Goal: Task Accomplishment & Management: Use online tool/utility

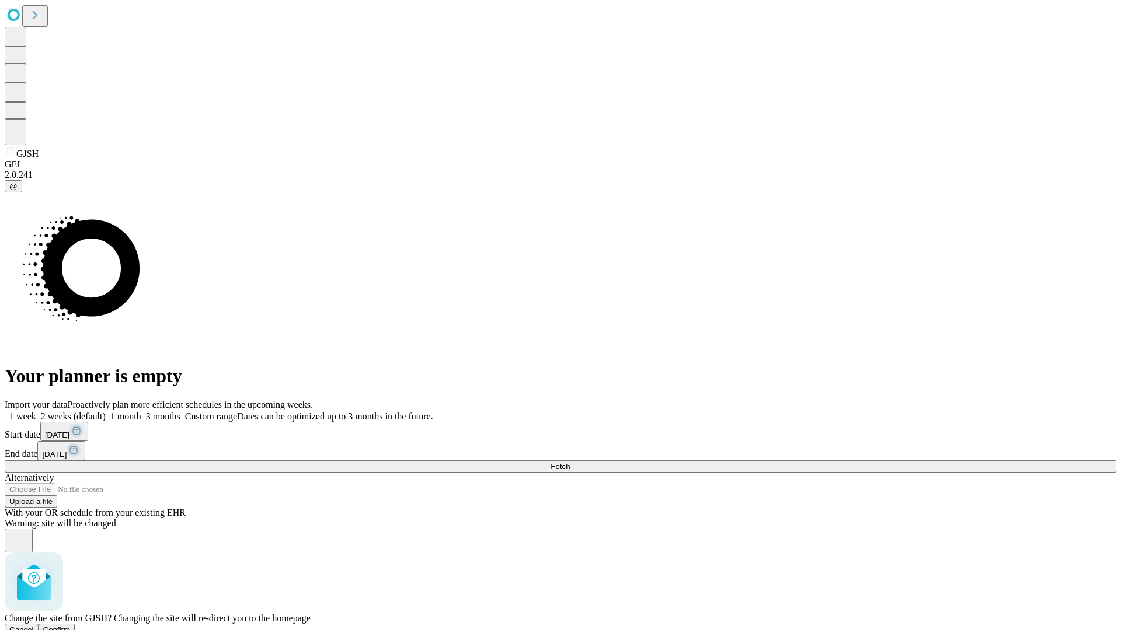
click at [71, 626] on span "Confirm" at bounding box center [56, 630] width 27 height 9
click at [141, 412] on label "1 month" at bounding box center [124, 417] width 36 height 10
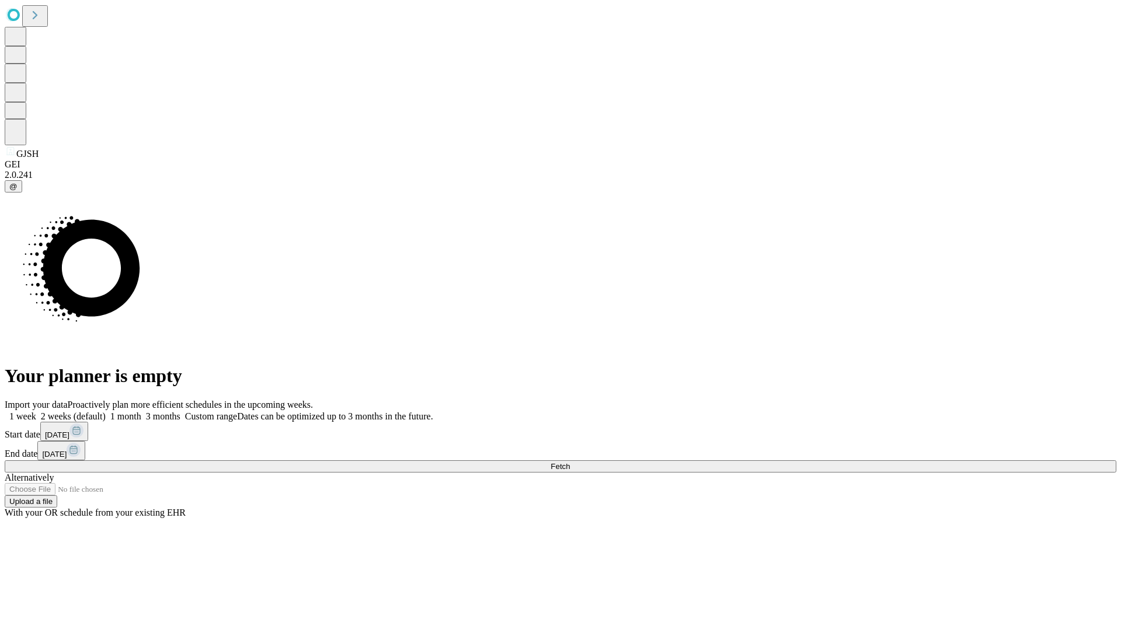
click at [570, 462] on span "Fetch" at bounding box center [559, 466] width 19 height 9
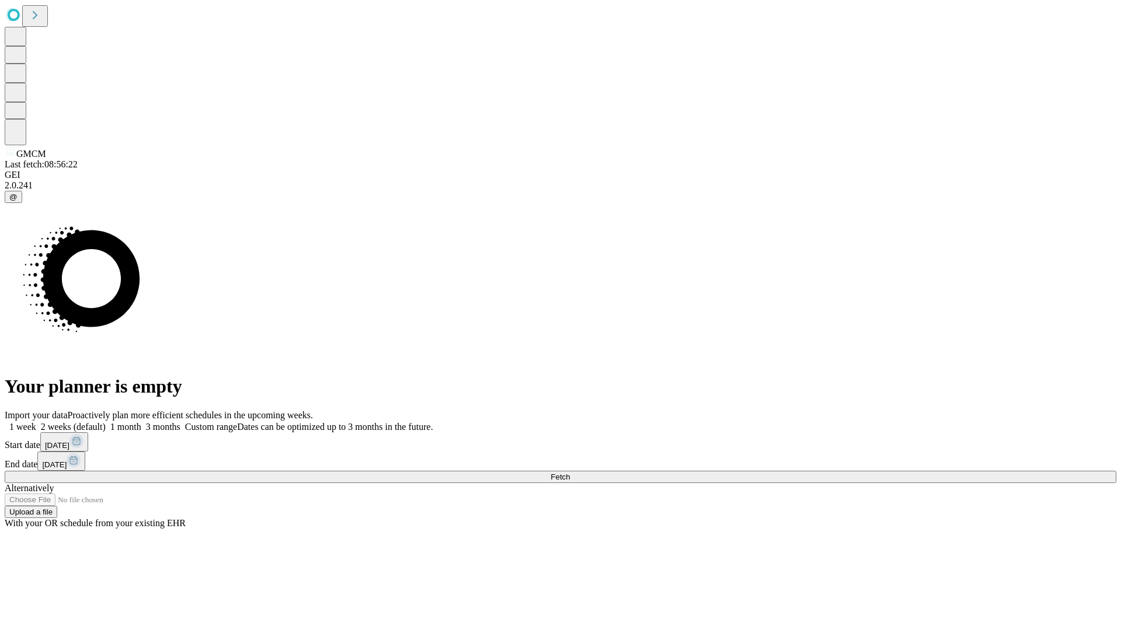
click at [141, 422] on label "1 month" at bounding box center [124, 427] width 36 height 10
click at [570, 473] on span "Fetch" at bounding box center [559, 477] width 19 height 9
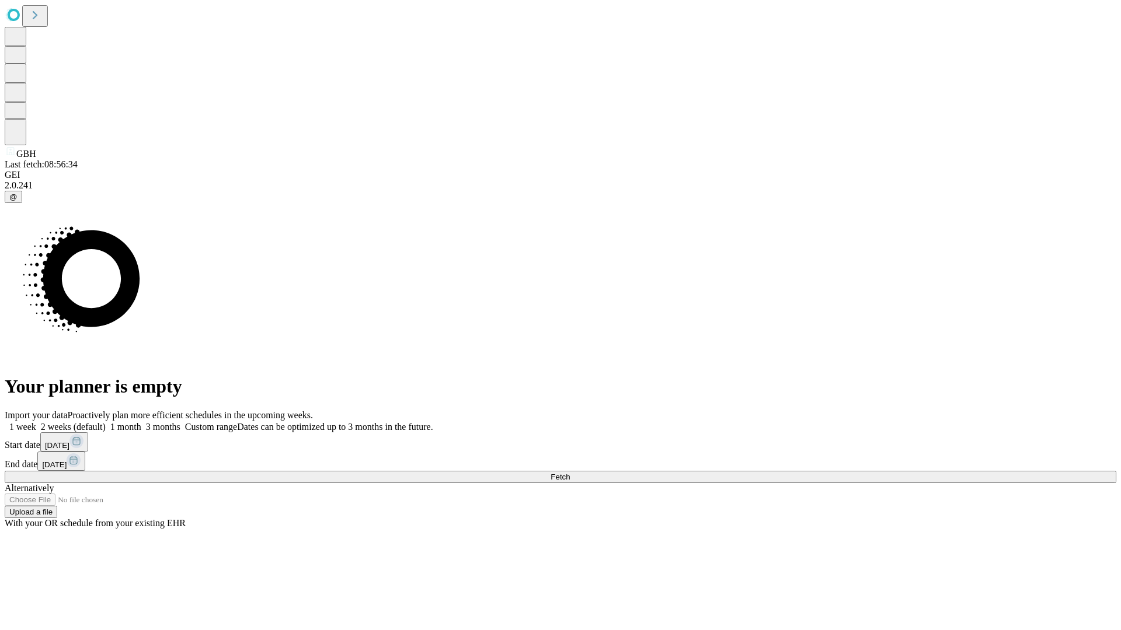
click at [570, 473] on span "Fetch" at bounding box center [559, 477] width 19 height 9
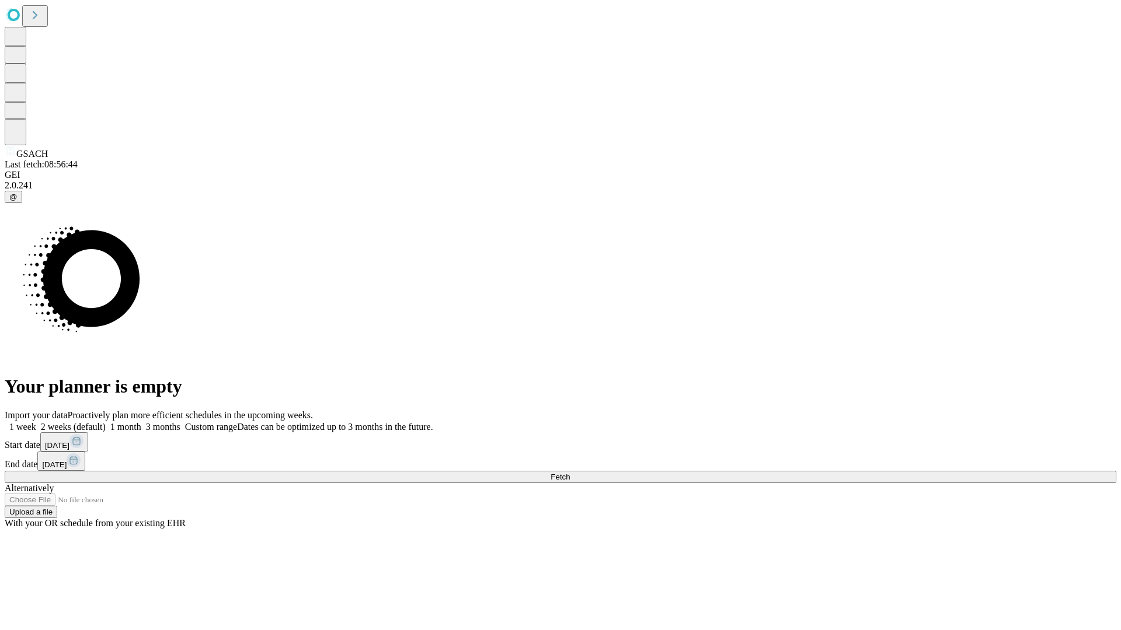
click at [570, 473] on span "Fetch" at bounding box center [559, 477] width 19 height 9
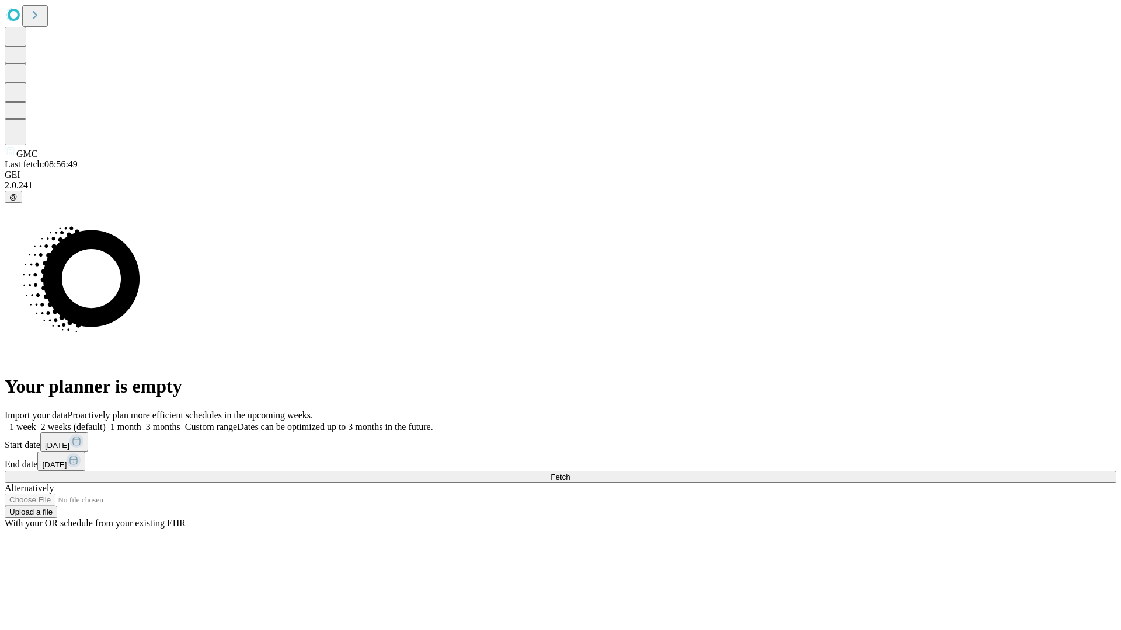
click at [141, 422] on label "1 month" at bounding box center [124, 427] width 36 height 10
click at [570, 473] on span "Fetch" at bounding box center [559, 477] width 19 height 9
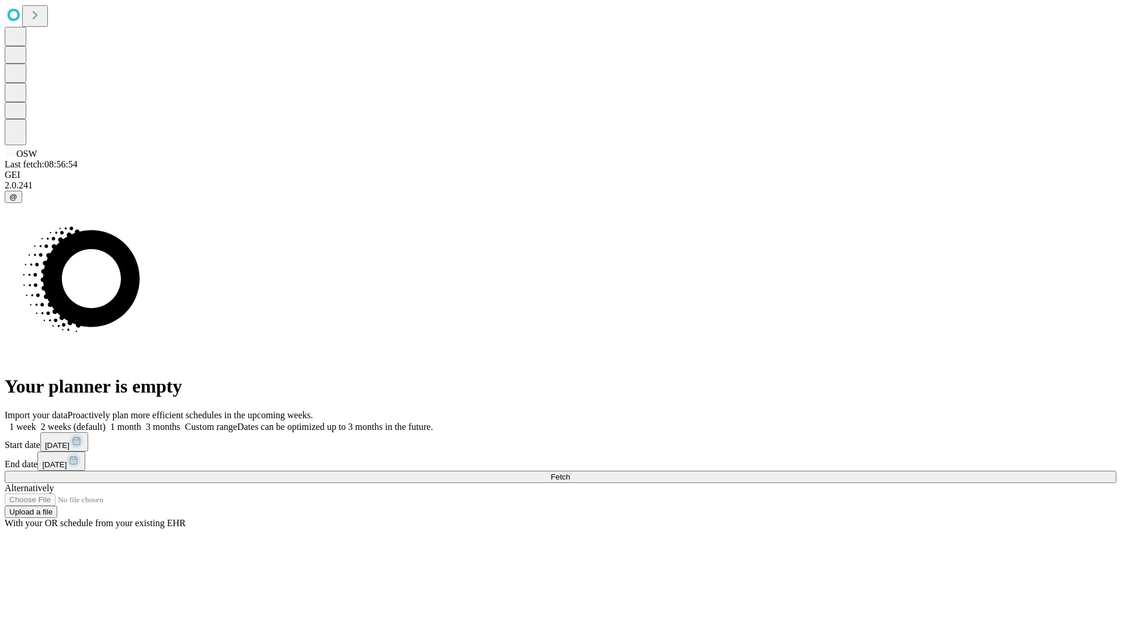
click at [141, 422] on label "1 month" at bounding box center [124, 427] width 36 height 10
click at [570, 473] on span "Fetch" at bounding box center [559, 477] width 19 height 9
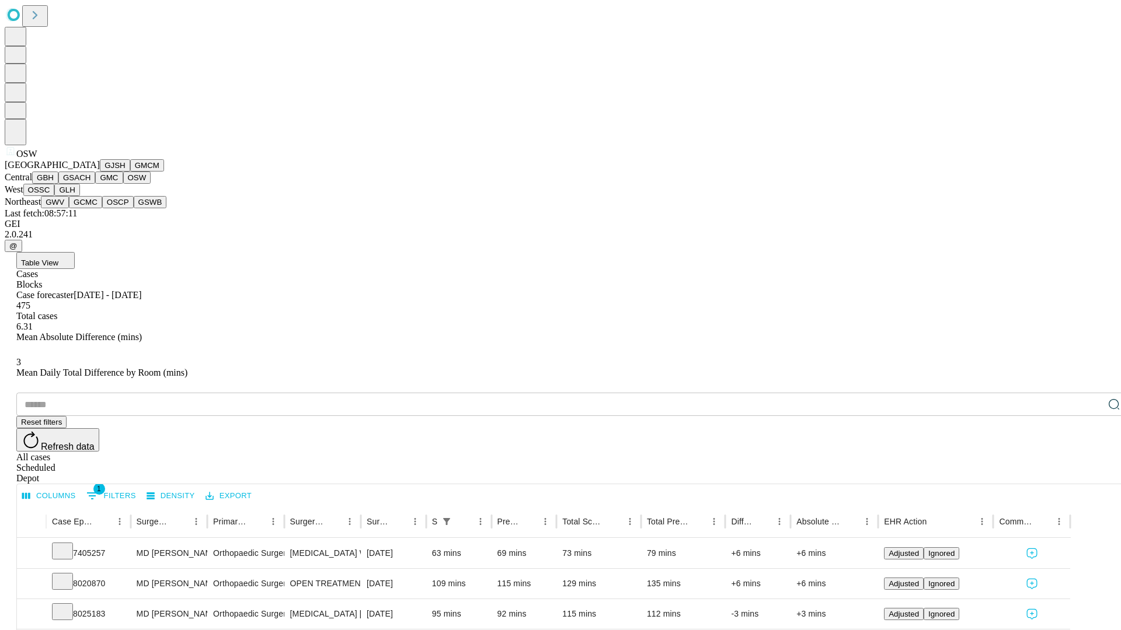
click at [55, 196] on button "OSSC" at bounding box center [39, 190] width 32 height 12
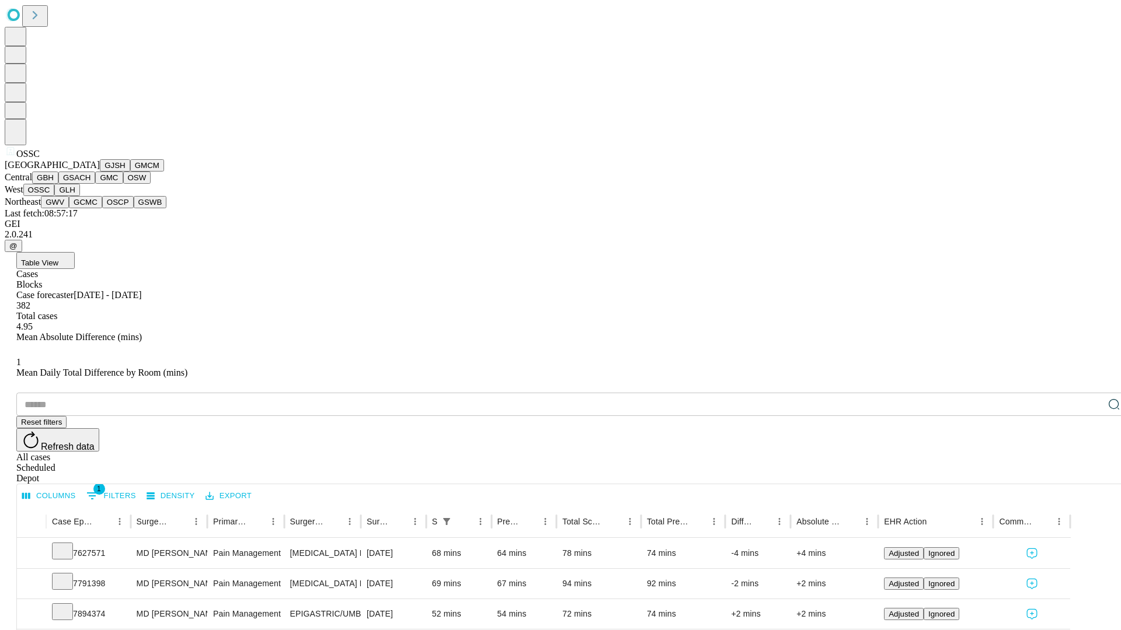
click at [79, 196] on button "GLH" at bounding box center [66, 190] width 25 height 12
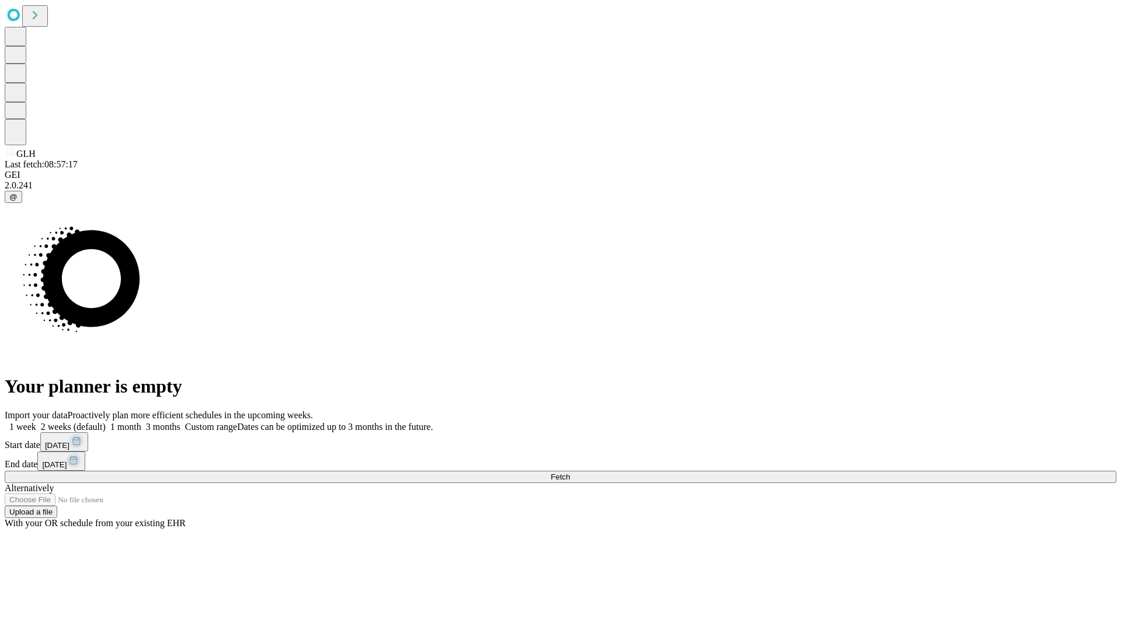
click at [141, 422] on label "1 month" at bounding box center [124, 427] width 36 height 10
click at [570, 473] on span "Fetch" at bounding box center [559, 477] width 19 height 9
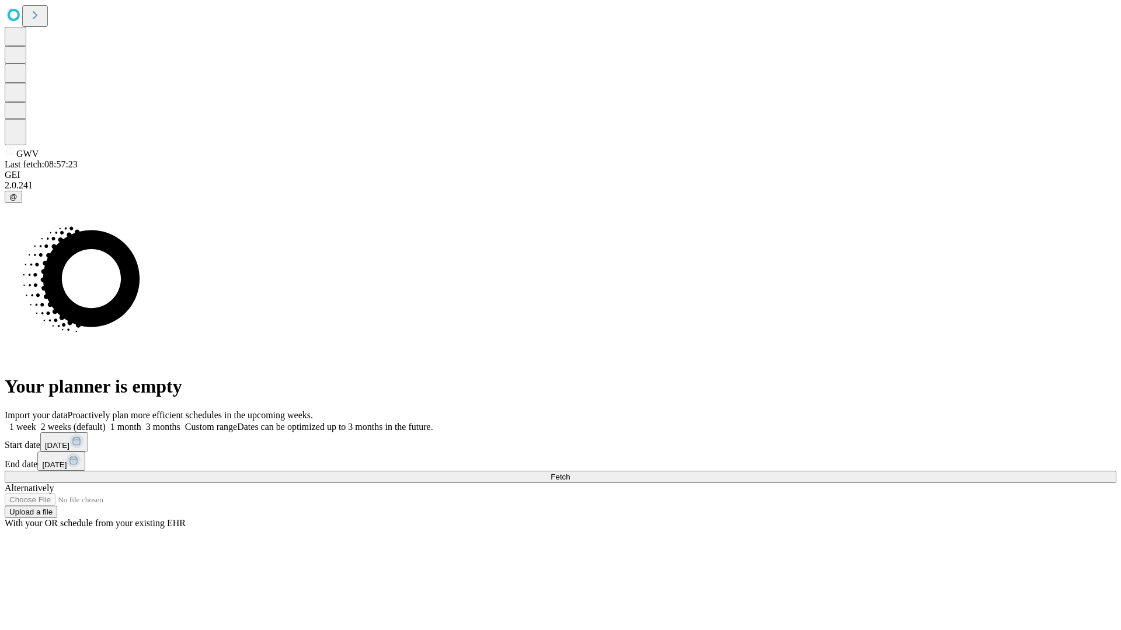
click at [141, 422] on label "1 month" at bounding box center [124, 427] width 36 height 10
click at [570, 473] on span "Fetch" at bounding box center [559, 477] width 19 height 9
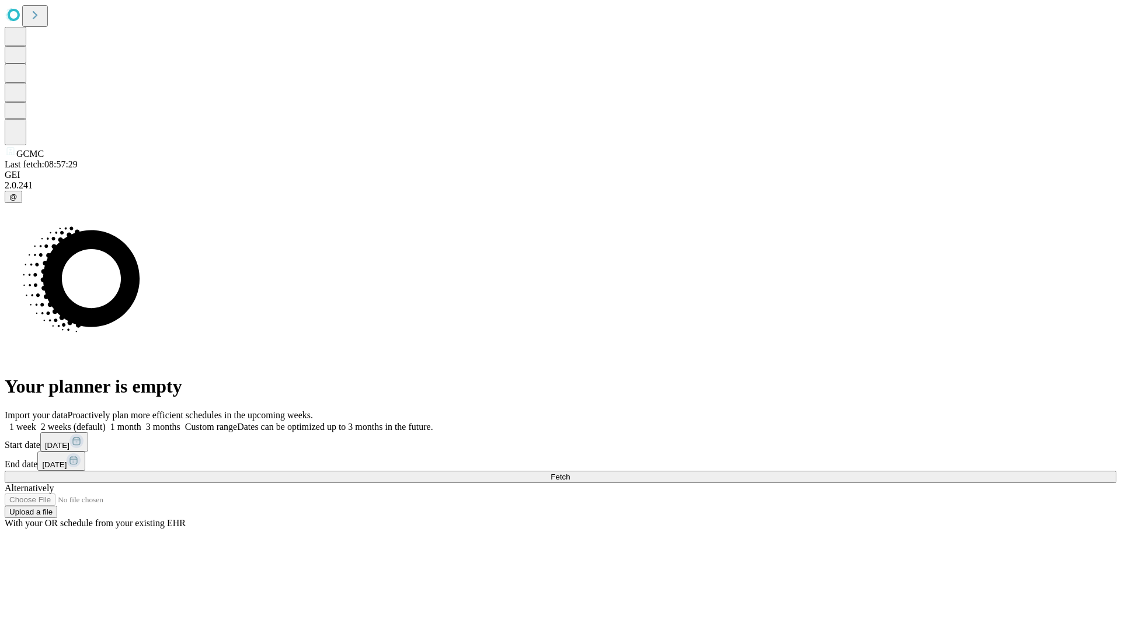
click at [141, 422] on label "1 month" at bounding box center [124, 427] width 36 height 10
click at [570, 473] on span "Fetch" at bounding box center [559, 477] width 19 height 9
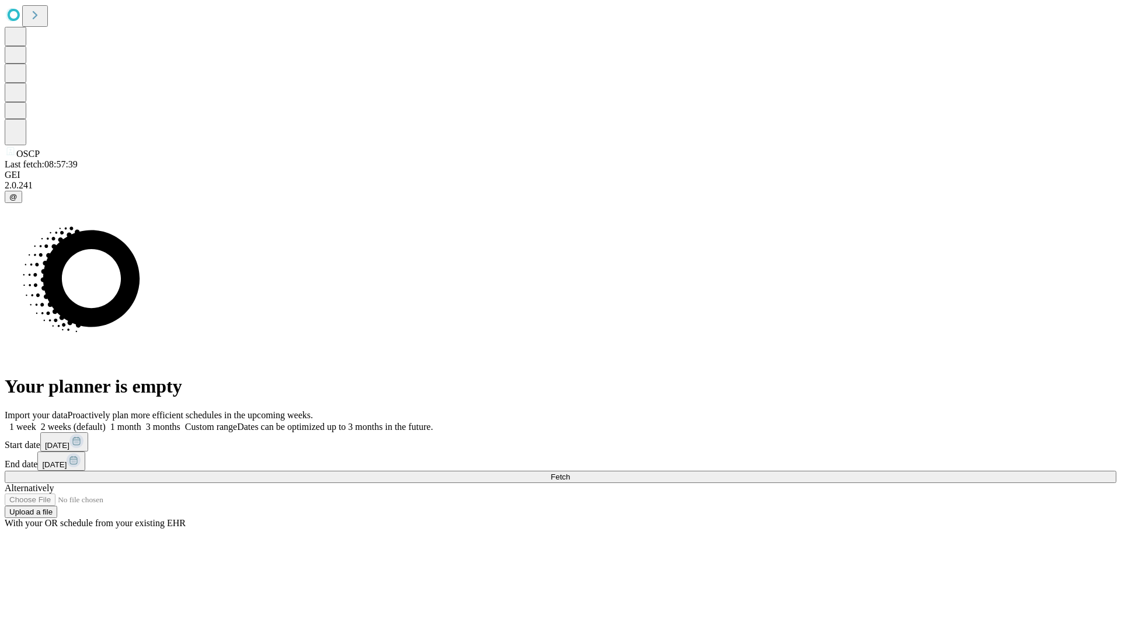
click at [141, 422] on label "1 month" at bounding box center [124, 427] width 36 height 10
click at [570, 473] on span "Fetch" at bounding box center [559, 477] width 19 height 9
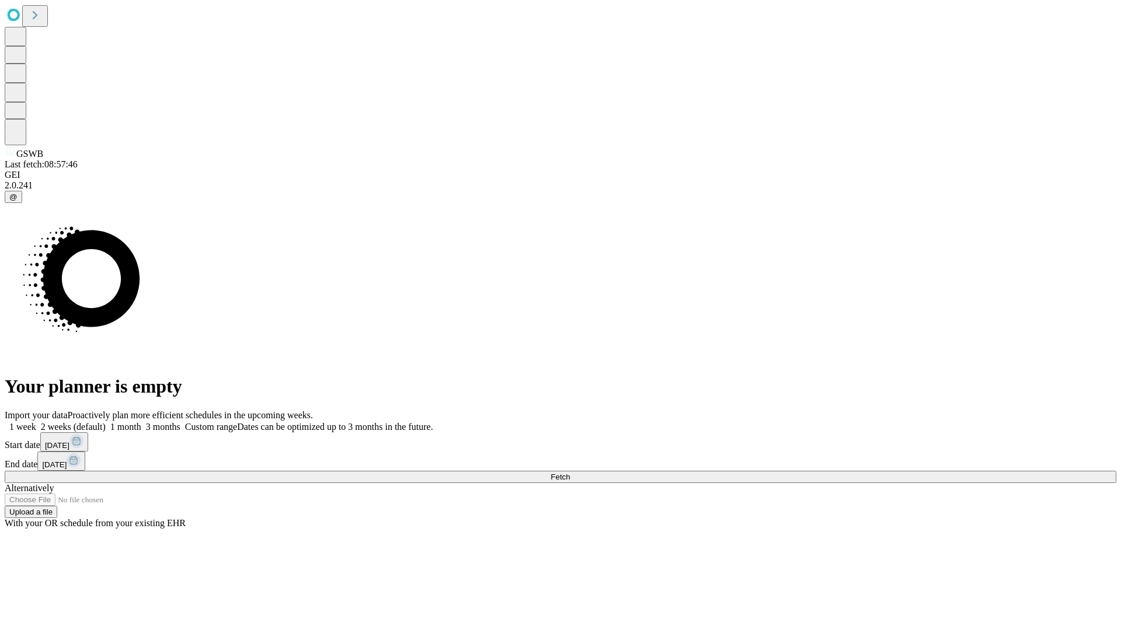
click at [141, 422] on label "1 month" at bounding box center [124, 427] width 36 height 10
click at [570, 473] on span "Fetch" at bounding box center [559, 477] width 19 height 9
